Goal: Navigation & Orientation: Find specific page/section

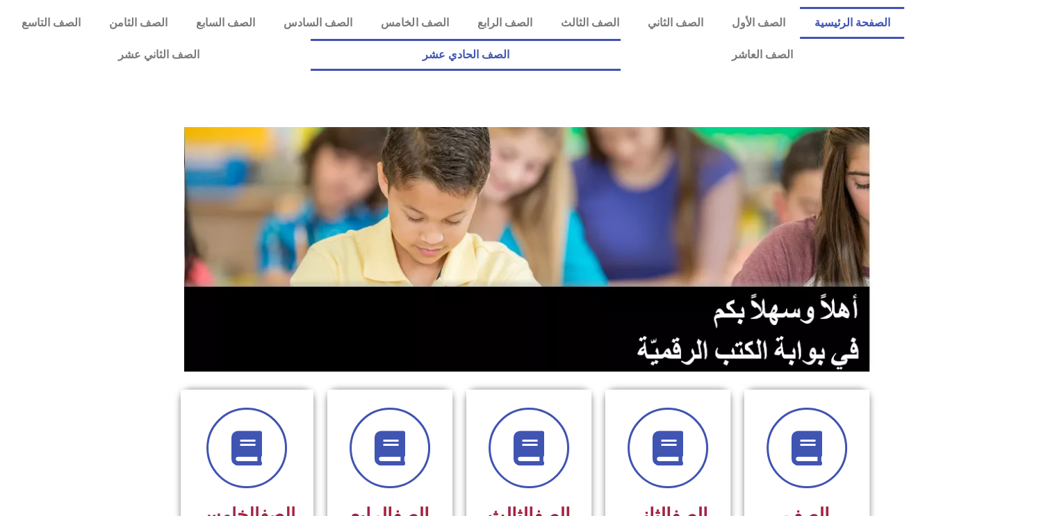
click at [620, 69] on link "الصف الحادي عشر" at bounding box center [465, 55] width 309 height 32
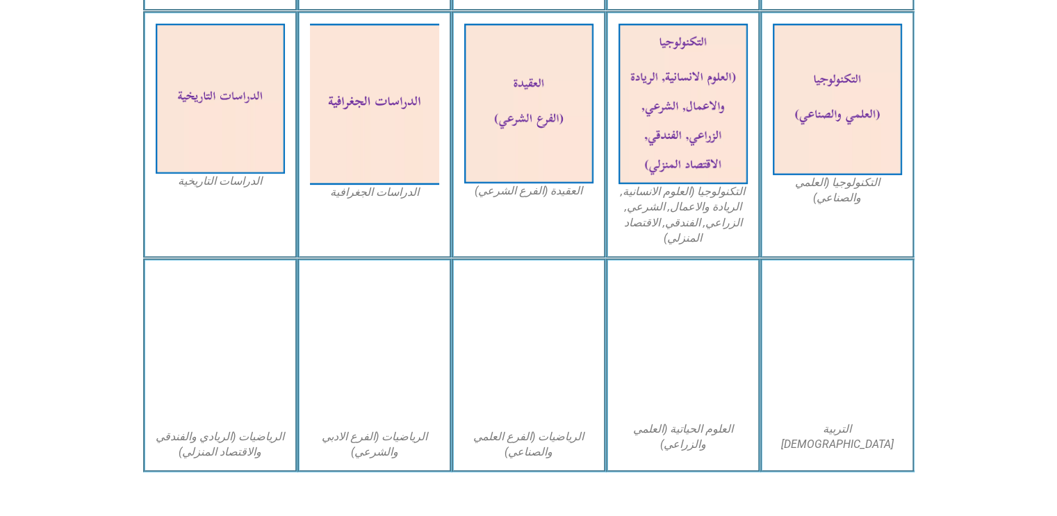
scroll to position [695, 0]
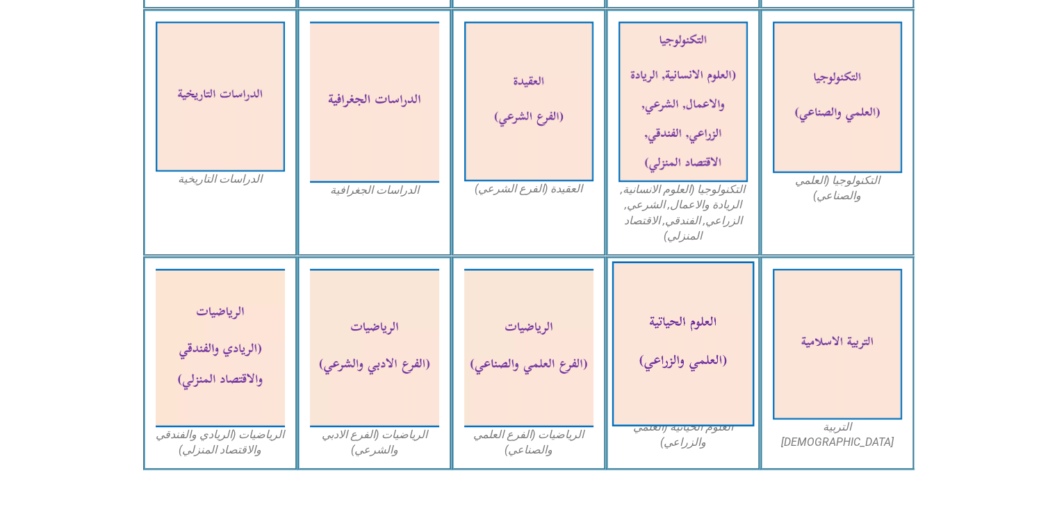
click at [628, 335] on img at bounding box center [683, 344] width 142 height 165
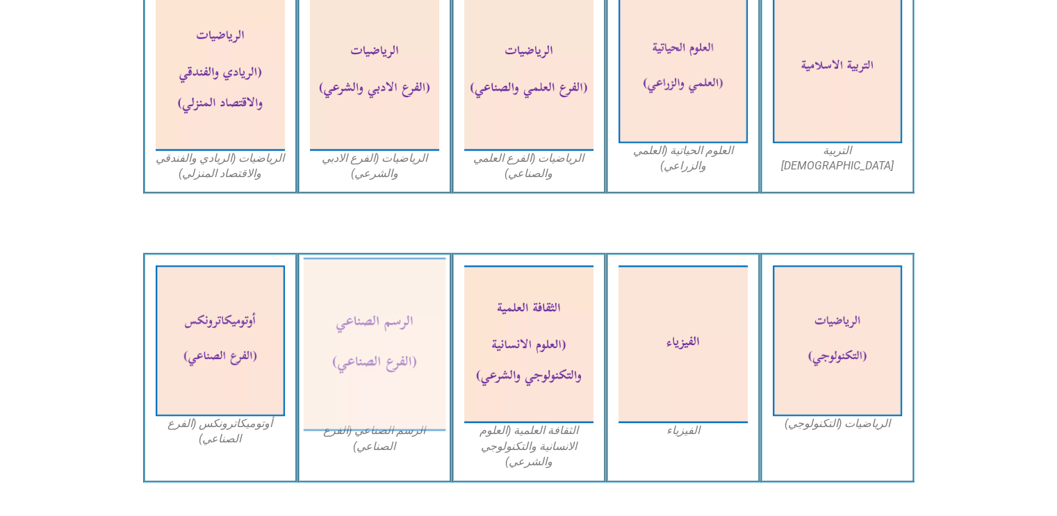
scroll to position [973, 0]
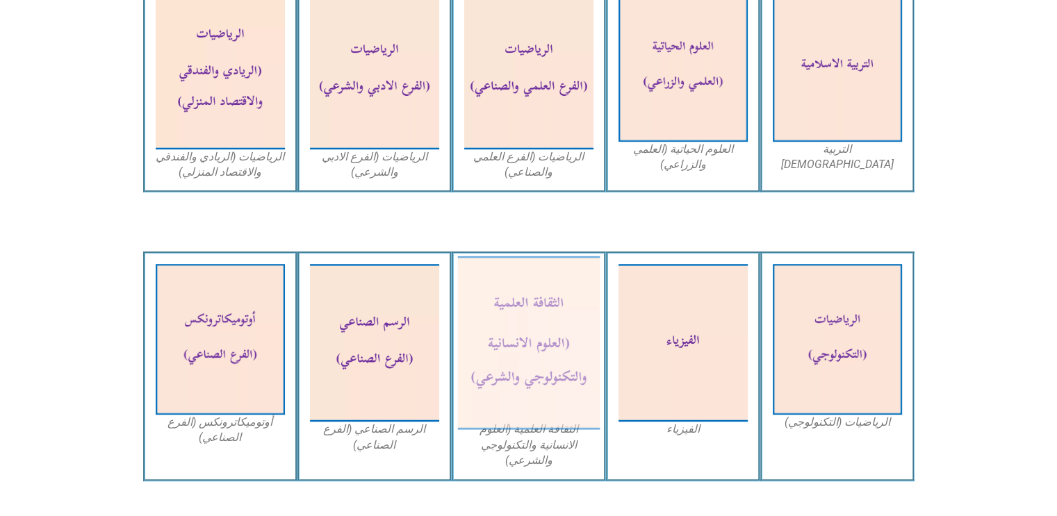
click at [551, 343] on img at bounding box center [528, 343] width 142 height 174
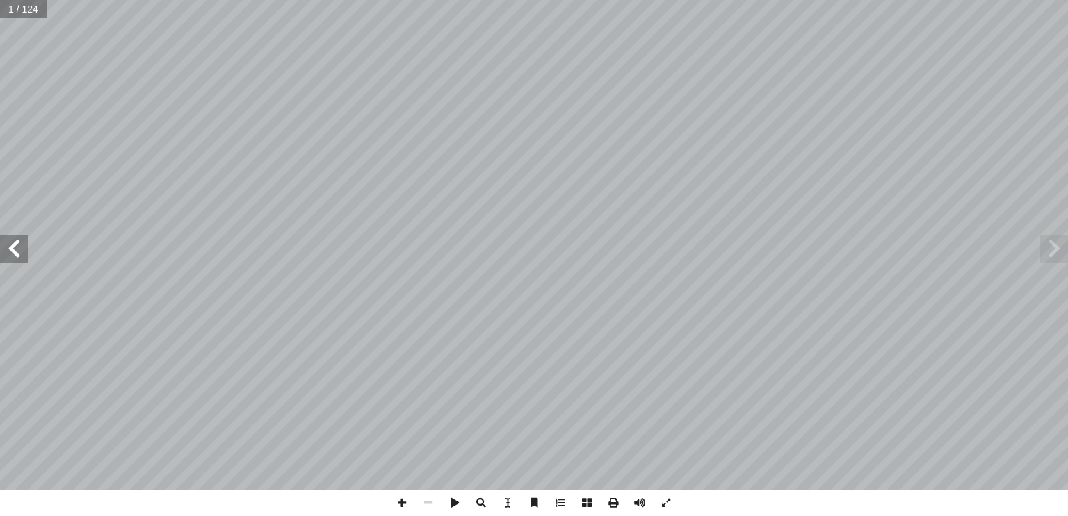
click at [17, 260] on span at bounding box center [14, 249] width 28 height 28
click at [19, 256] on span at bounding box center [14, 249] width 28 height 28
click at [20, 257] on span at bounding box center [14, 249] width 28 height 28
click at [22, 261] on span at bounding box center [14, 249] width 28 height 28
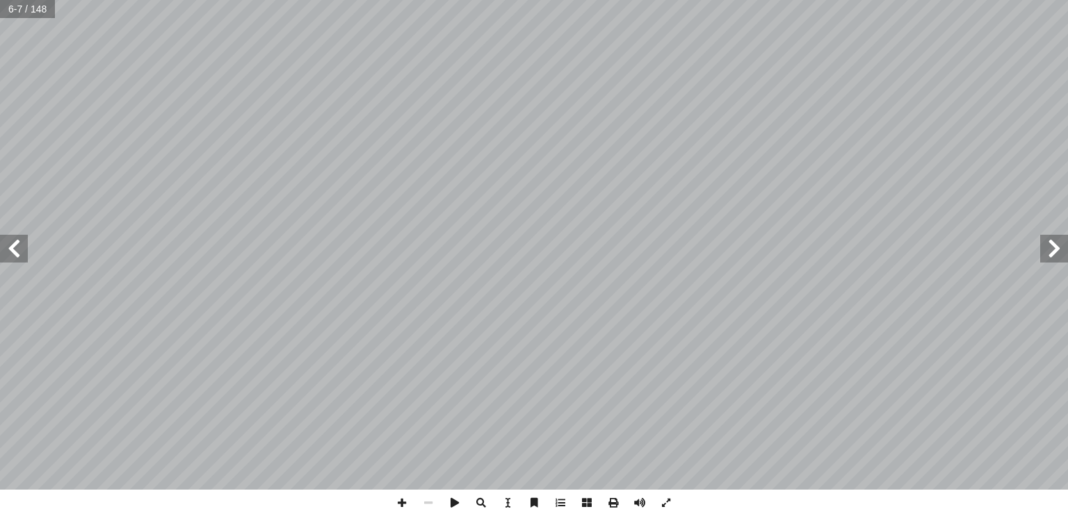
click at [23, 261] on span at bounding box center [14, 249] width 28 height 28
click at [19, 260] on span at bounding box center [14, 249] width 28 height 28
click at [22, 251] on span at bounding box center [14, 249] width 28 height 28
